Goal: Transaction & Acquisition: Purchase product/service

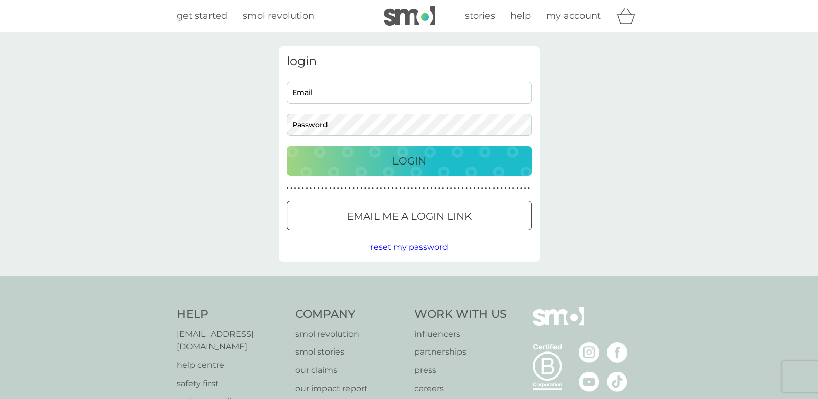
click at [318, 90] on input "Email" at bounding box center [409, 93] width 245 height 22
type input "carmichaelc@live.co.uk"
click at [287, 146] on button "Login" at bounding box center [409, 161] width 245 height 30
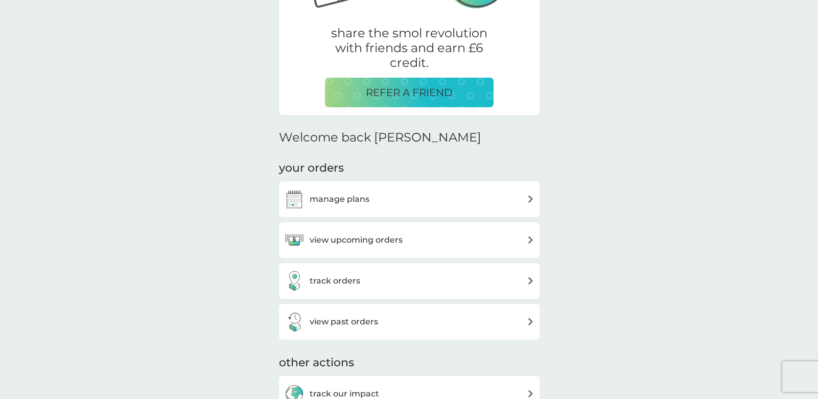
scroll to position [215, 0]
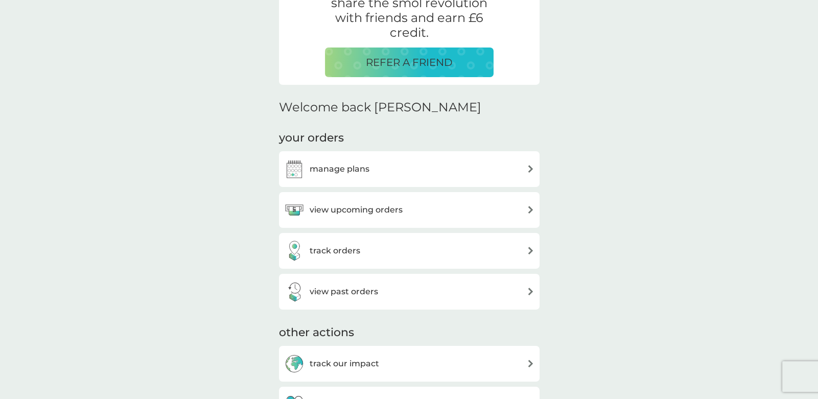
click at [324, 165] on h3 "manage plans" at bounding box center [340, 169] width 60 height 13
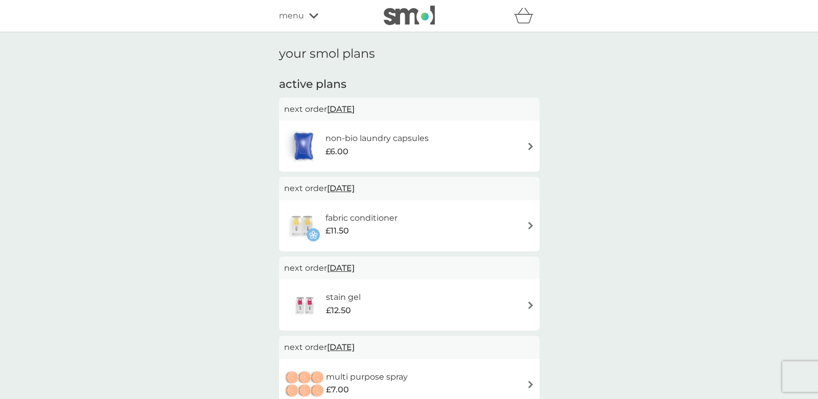
click at [447, 147] on div "non-bio laundry capsules £6.00" at bounding box center [409, 146] width 250 height 36
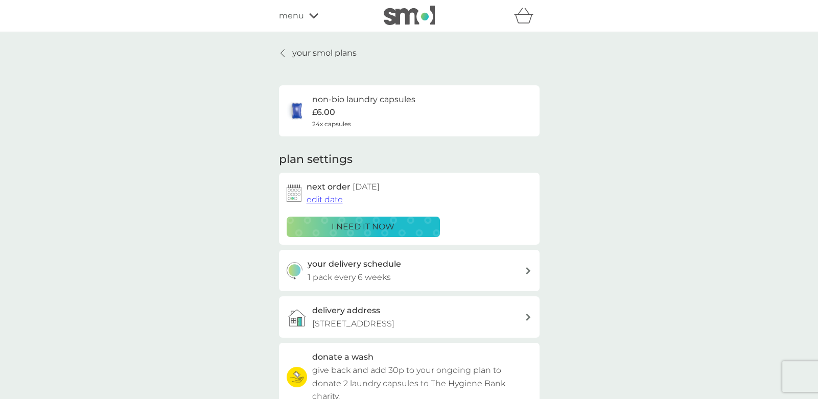
click at [349, 225] on p "i need it now" at bounding box center [363, 226] width 63 height 13
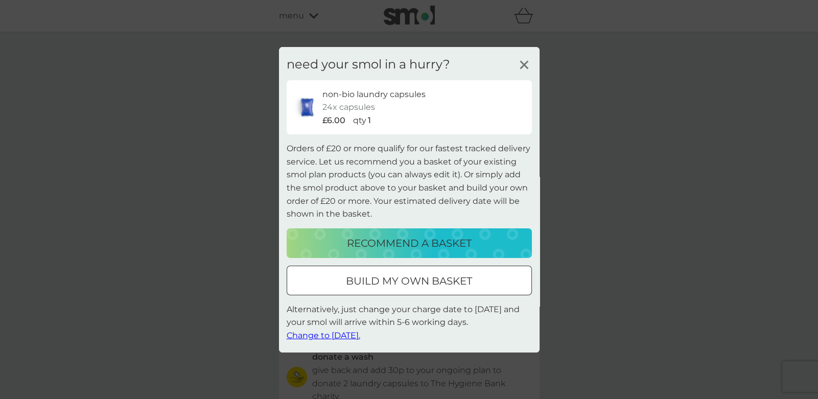
click at [409, 280] on div at bounding box center [408, 280] width 3 height 3
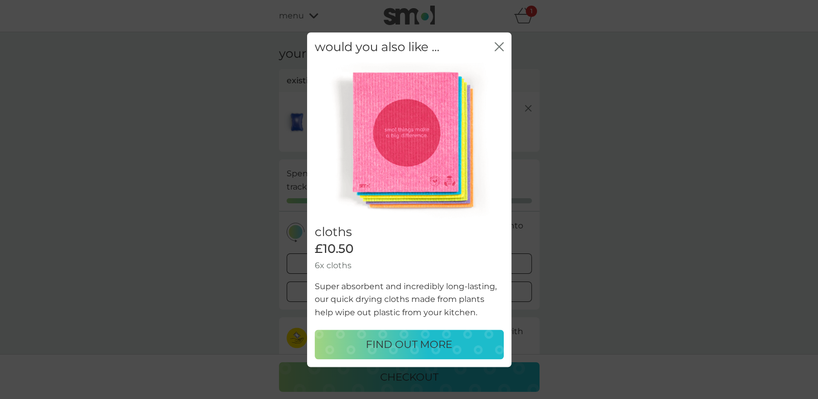
click at [498, 46] on icon "close" at bounding box center [497, 46] width 4 height 8
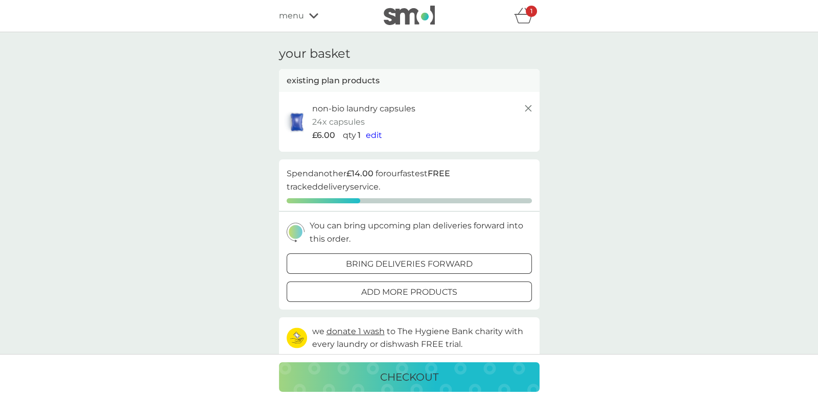
drag, startPoint x: 522, startPoint y: 17, endPoint x: 619, endPoint y: 41, distance: 99.7
click at [522, 17] on icon "basket" at bounding box center [523, 16] width 19 height 16
click at [525, 14] on icon "basket" at bounding box center [523, 16] width 19 height 16
click at [373, 135] on span "edit" at bounding box center [374, 135] width 16 height 10
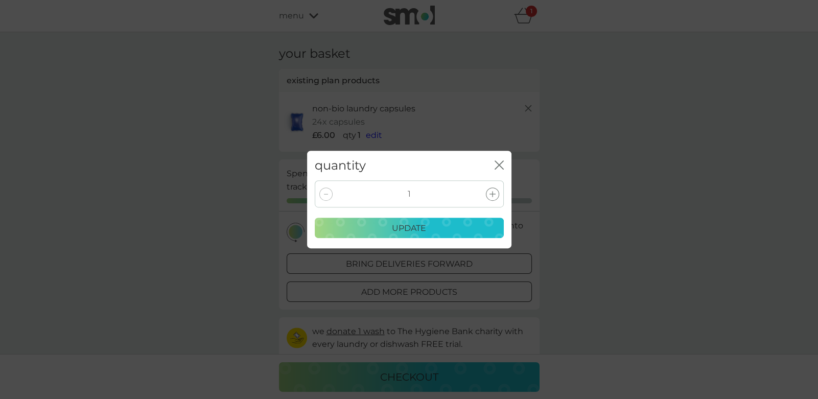
click at [491, 195] on icon at bounding box center [493, 194] width 6 height 6
click at [426, 215] on div "2 update" at bounding box center [409, 209] width 189 height 58
click at [420, 224] on p "update" at bounding box center [409, 228] width 34 height 13
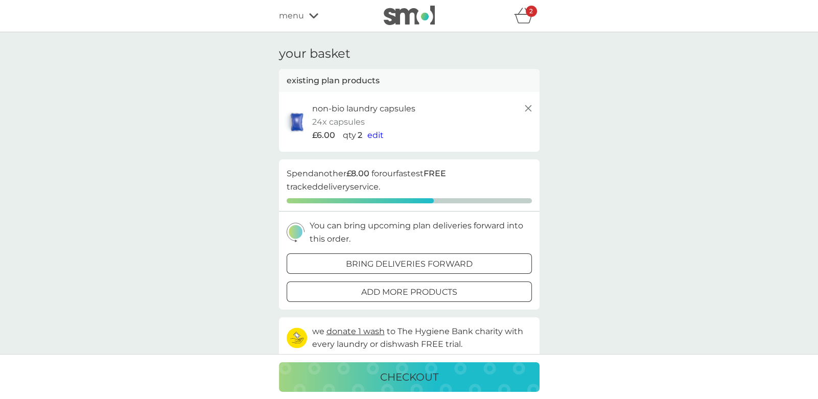
click at [309, 16] on icon at bounding box center [313, 16] width 9 height 6
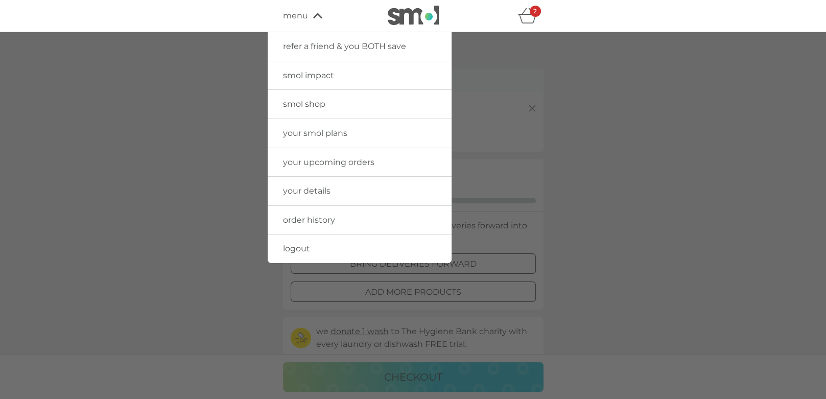
click at [337, 138] on link "your smol plans" at bounding box center [360, 133] width 184 height 29
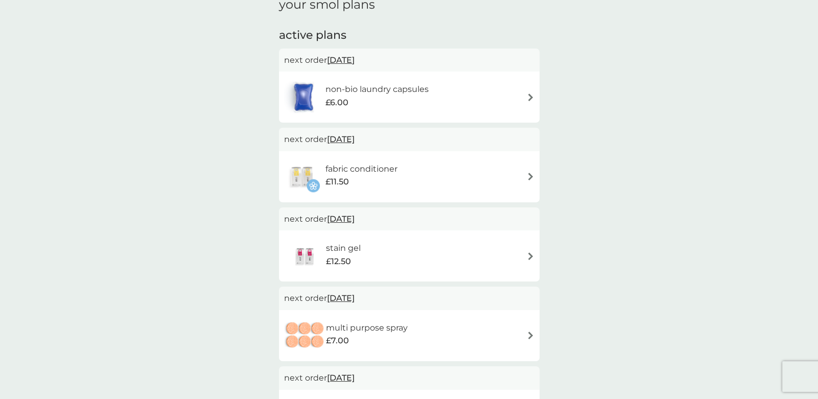
scroll to position [107, 0]
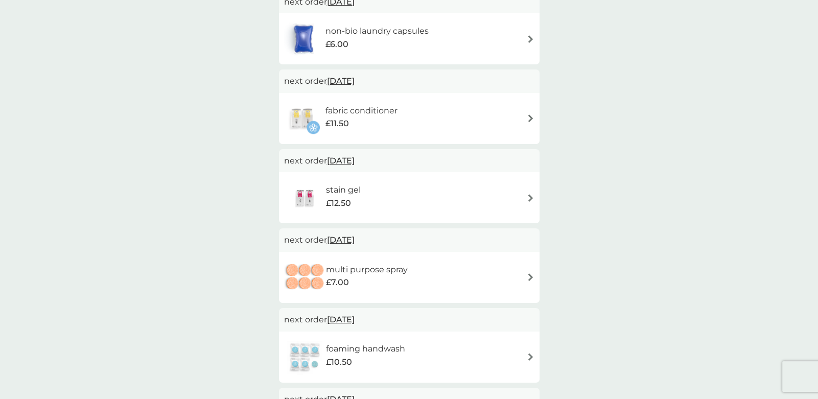
click at [375, 127] on div "£11.50" at bounding box center [362, 123] width 72 height 13
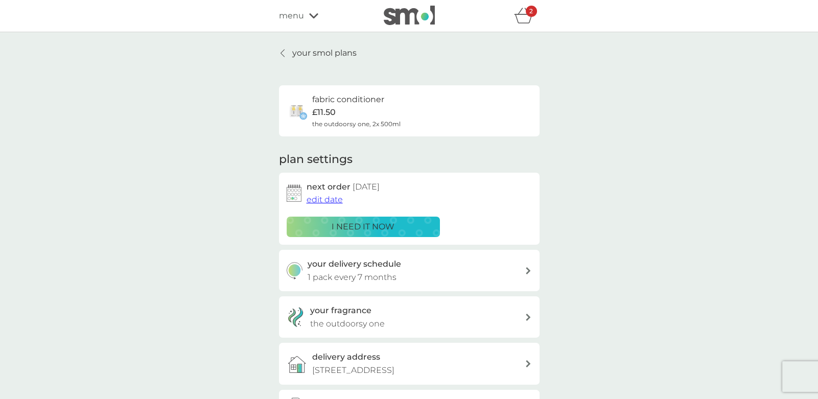
click at [357, 234] on button "i need it now" at bounding box center [363, 227] width 153 height 20
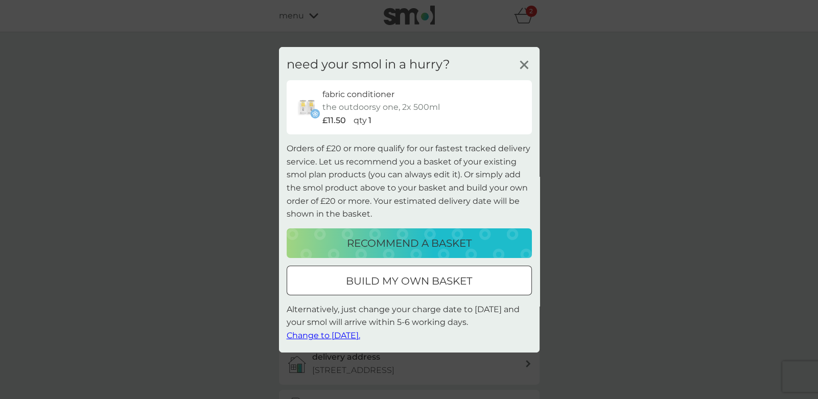
click at [391, 280] on div at bounding box center [409, 280] width 37 height 11
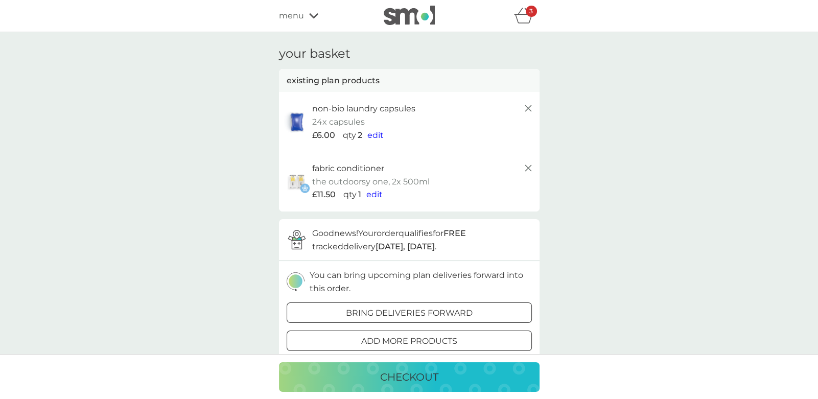
click at [414, 380] on p "checkout" at bounding box center [409, 377] width 58 height 16
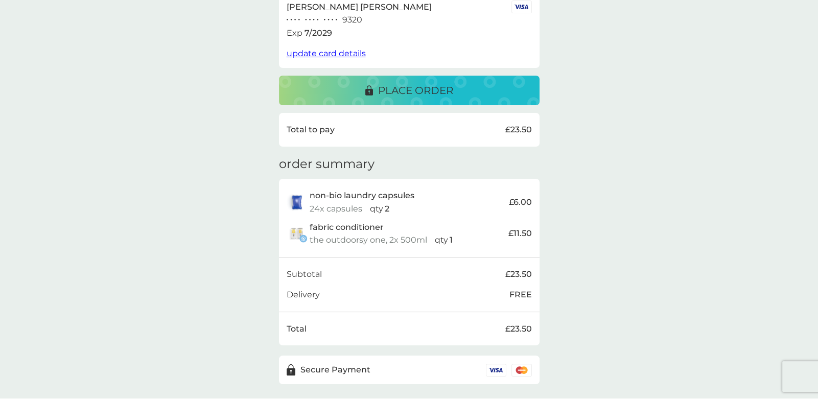
scroll to position [215, 0]
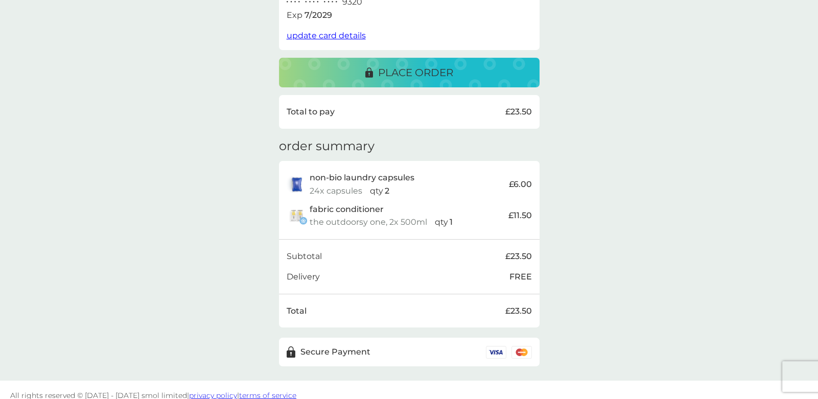
click at [425, 81] on button "place order" at bounding box center [409, 73] width 261 height 30
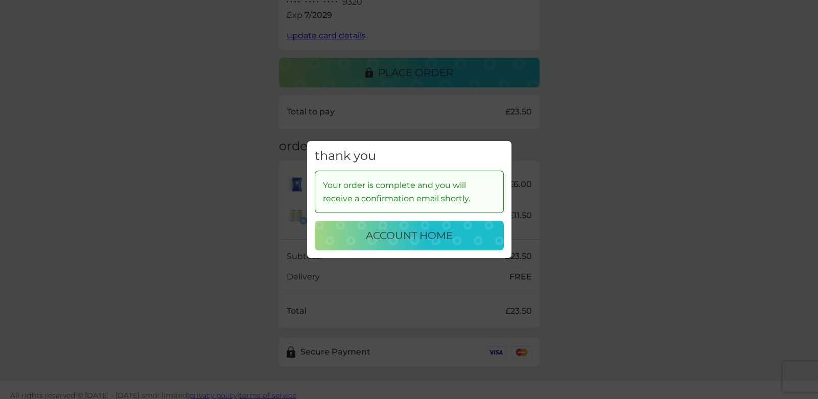
click at [401, 242] on p "account home" at bounding box center [409, 235] width 87 height 16
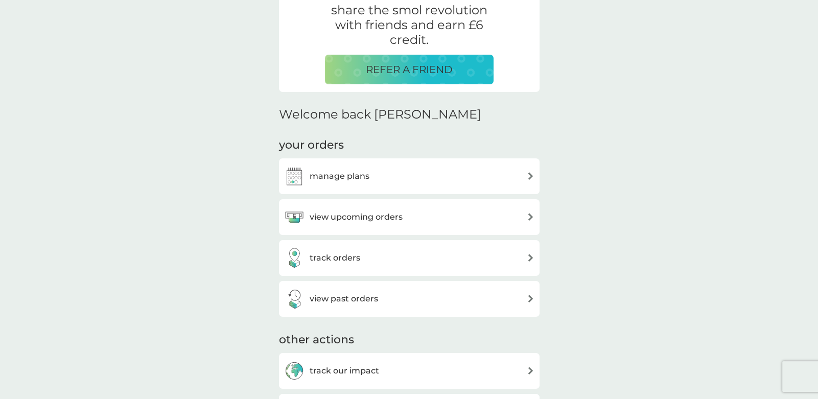
scroll to position [269, 0]
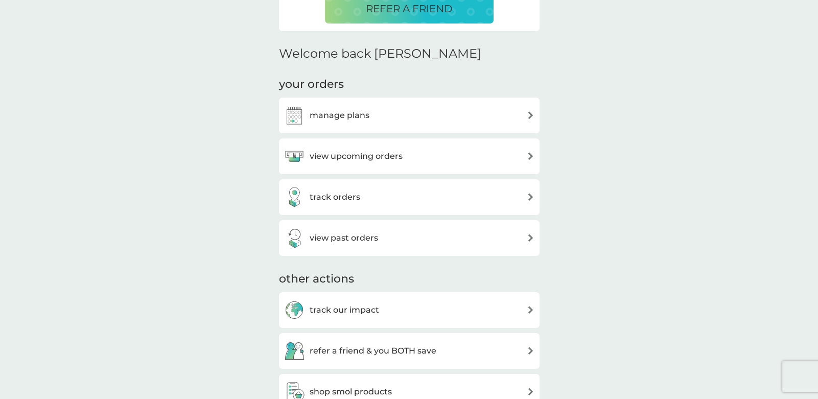
click at [354, 111] on h3 "manage plans" at bounding box center [340, 115] width 60 height 13
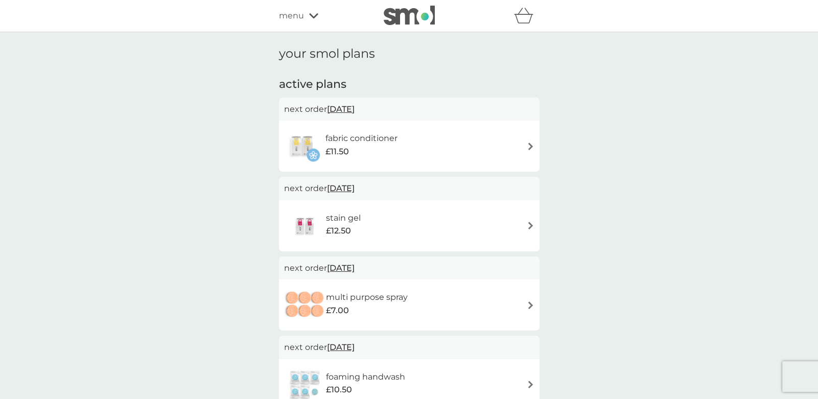
click at [529, 144] on img at bounding box center [531, 147] width 8 height 8
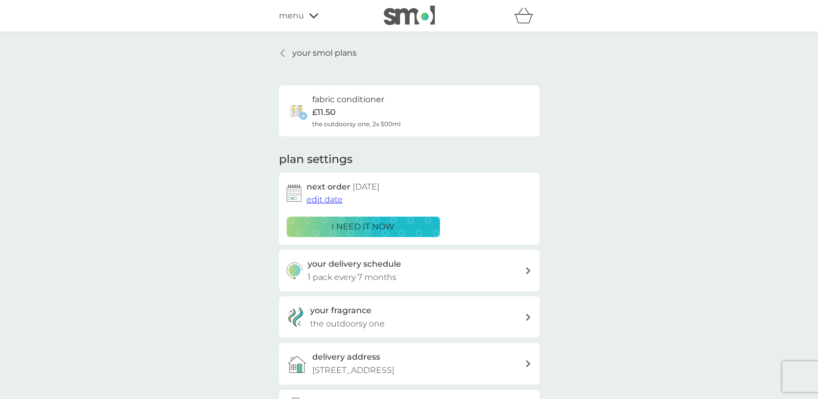
click at [287, 52] on link "your smol plans" at bounding box center [318, 53] width 78 height 13
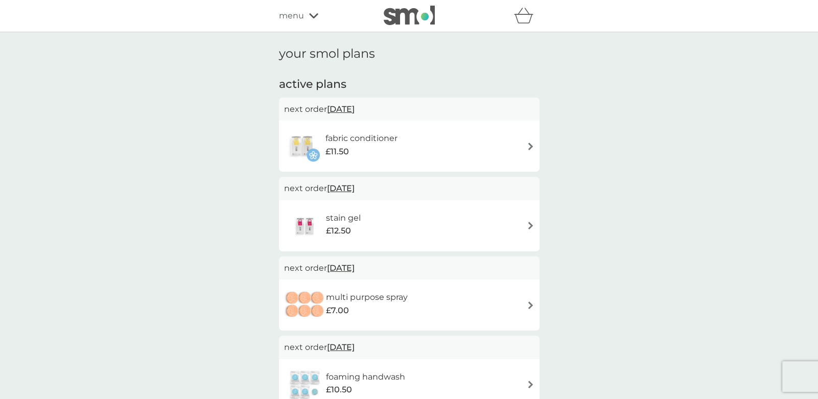
click at [291, 12] on span "menu" at bounding box center [291, 15] width 25 height 13
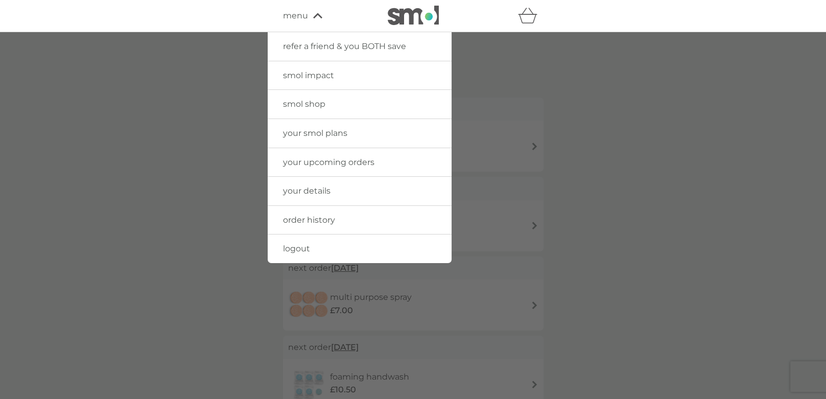
click at [307, 134] on span "your smol plans" at bounding box center [315, 133] width 64 height 10
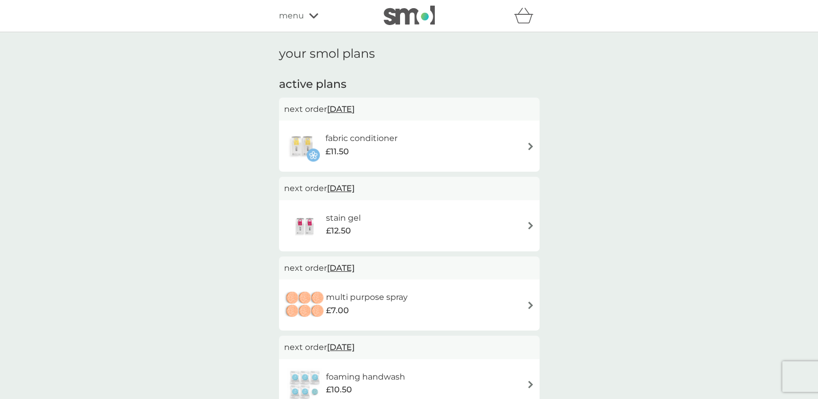
click at [304, 13] on div "menu" at bounding box center [322, 15] width 87 height 13
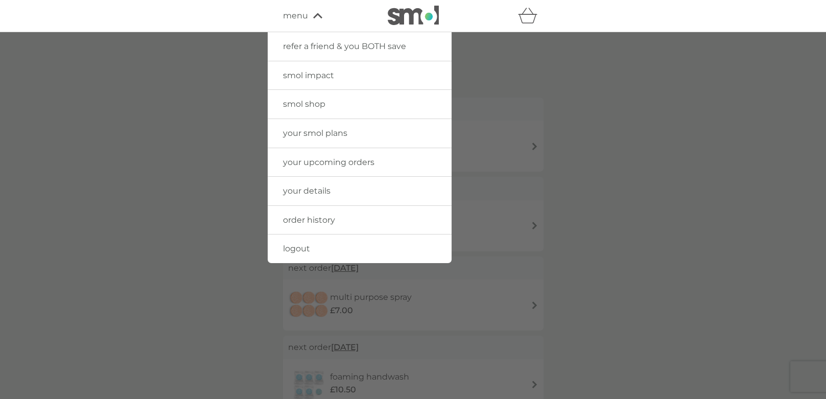
click at [294, 246] on span "logout" at bounding box center [296, 249] width 27 height 10
